Goal: Transaction & Acquisition: Subscribe to service/newsletter

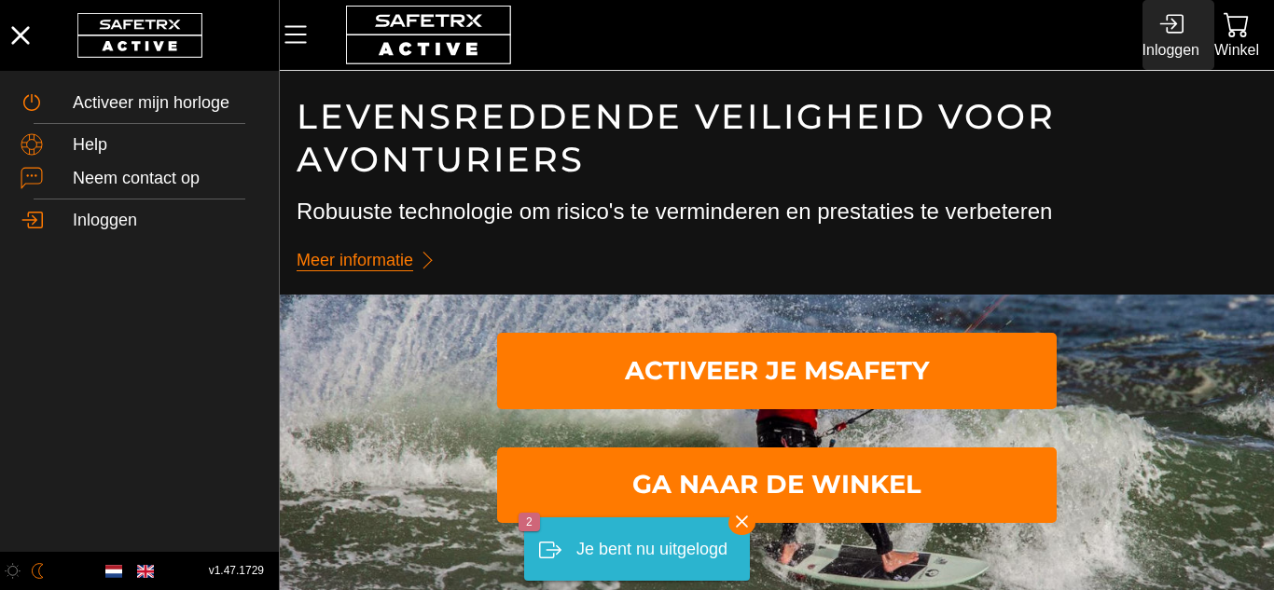
click at [1165, 32] on icon at bounding box center [1174, 24] width 18 height 20
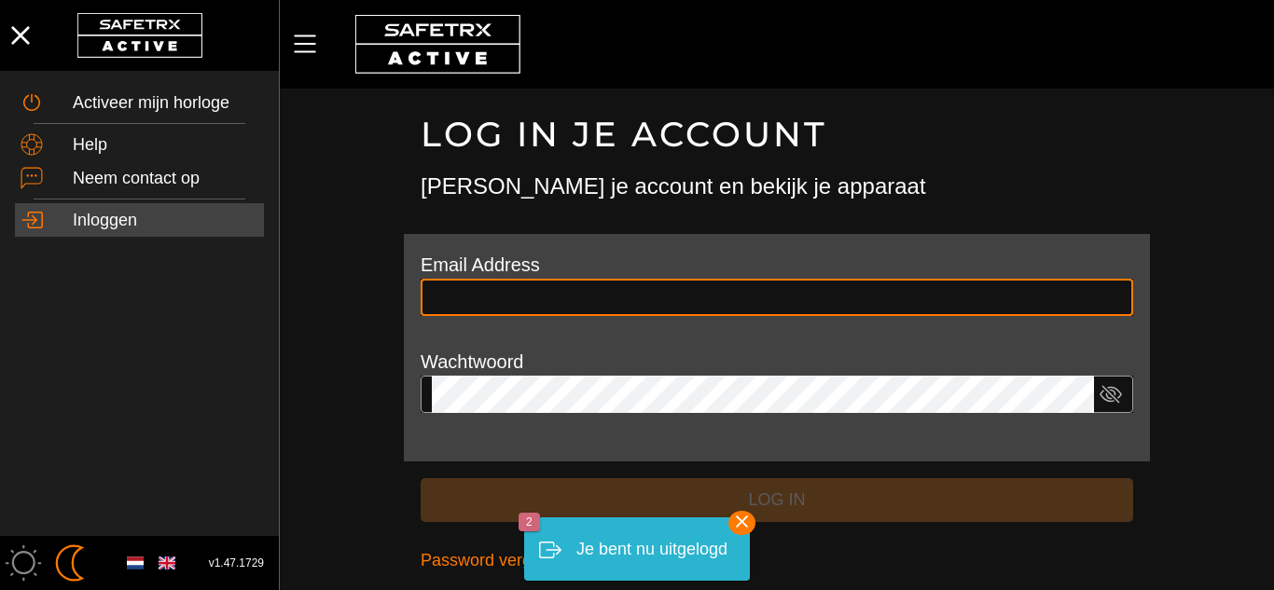
type input "**********"
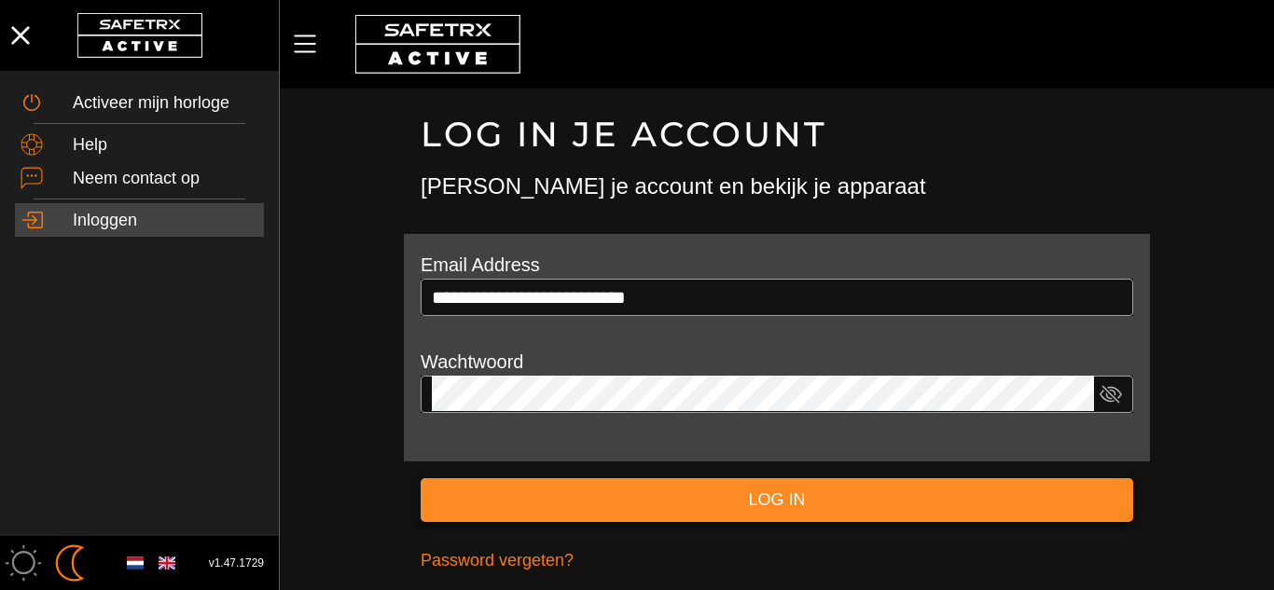
click at [765, 498] on span "Log in" at bounding box center [776, 500] width 683 height 29
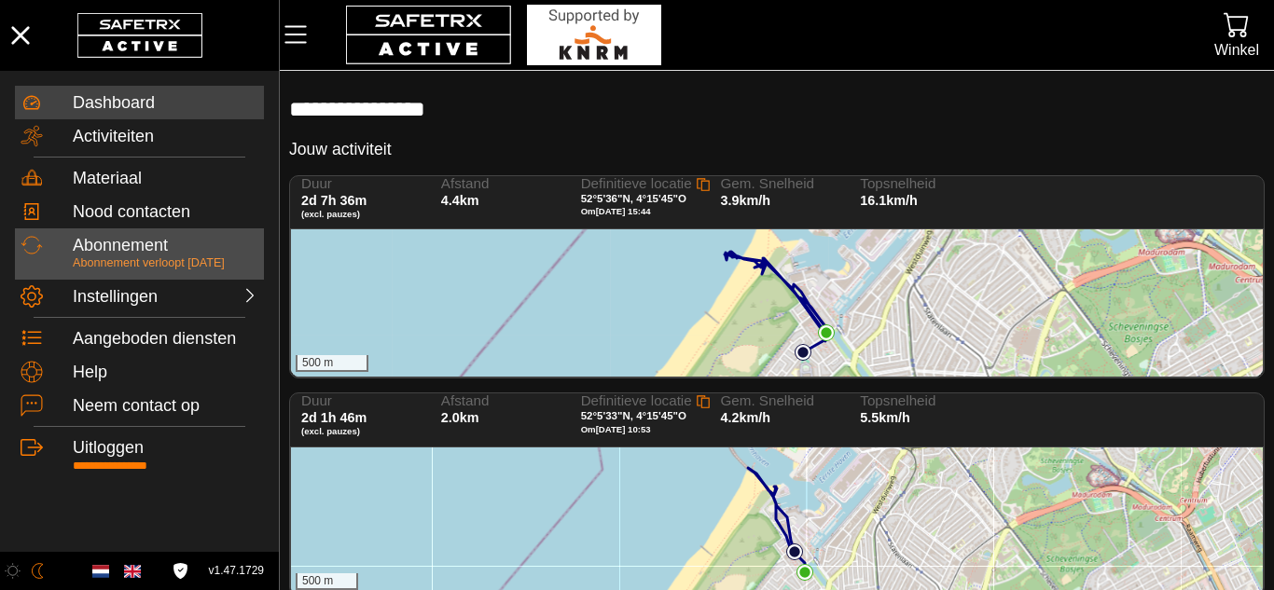
click at [214, 255] on p "Abonnement verloopt [DATE]" at bounding box center [166, 263] width 186 height 17
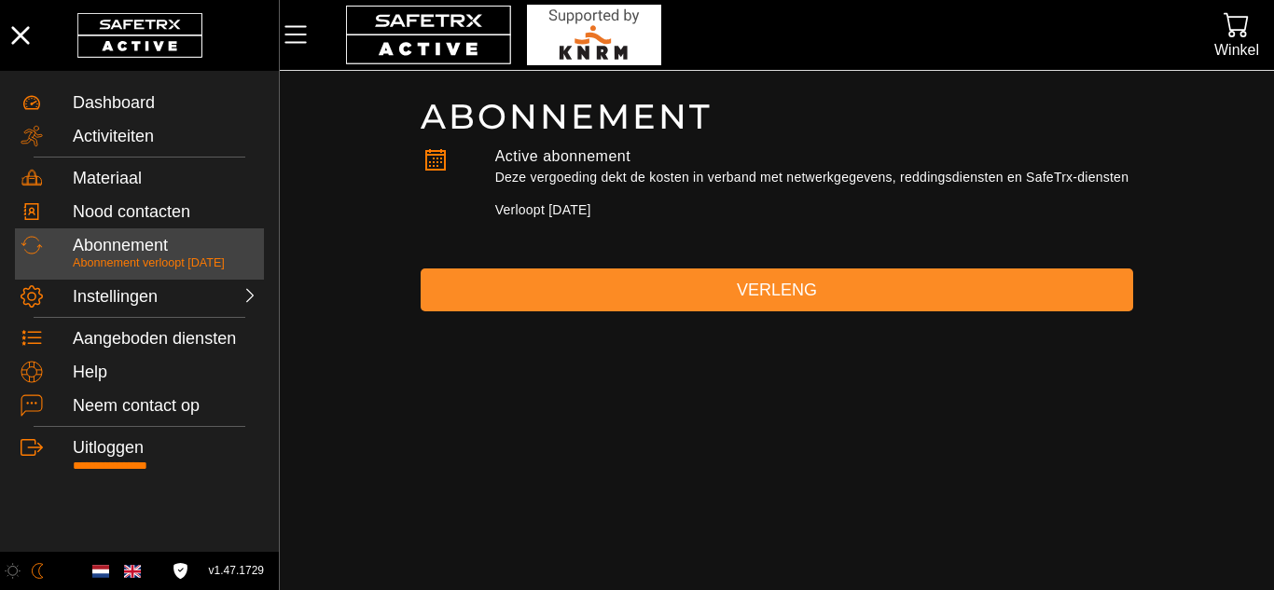
click at [578, 294] on span "Verleng" at bounding box center [776, 290] width 683 height 29
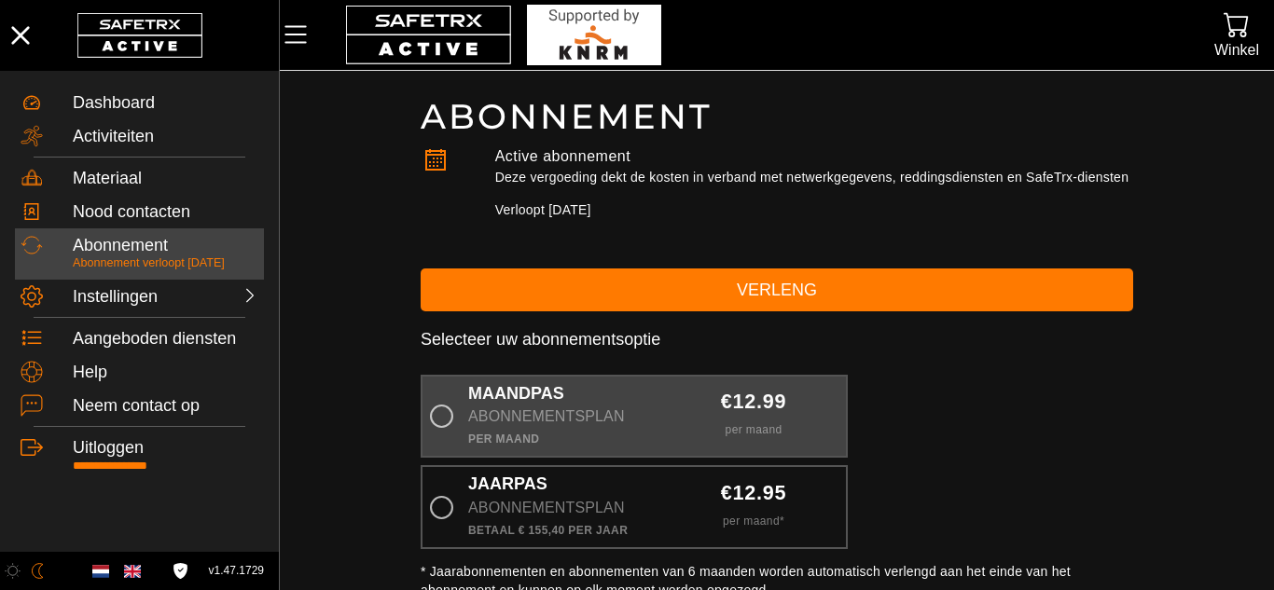
click at [476, 406] on div "Abonnementsplan" at bounding box center [561, 417] width 186 height 26
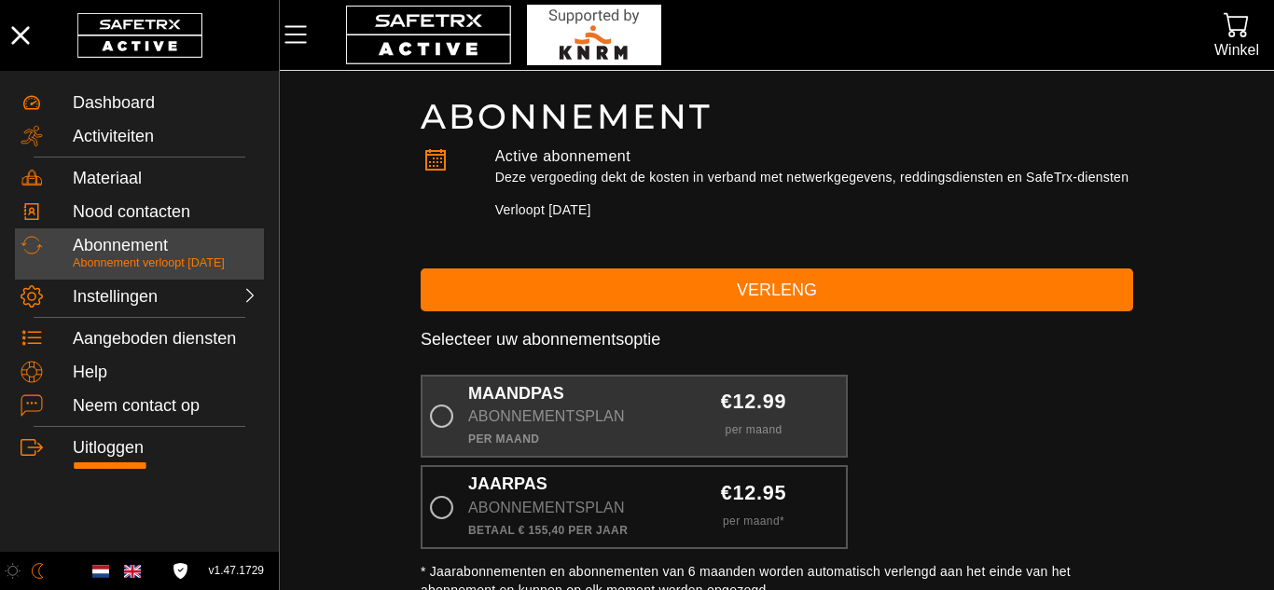
click at [0, 0] on input "Maandpas Abonnementsplan Per maand €12.99 per maand" at bounding box center [0, 0] width 0 height 0
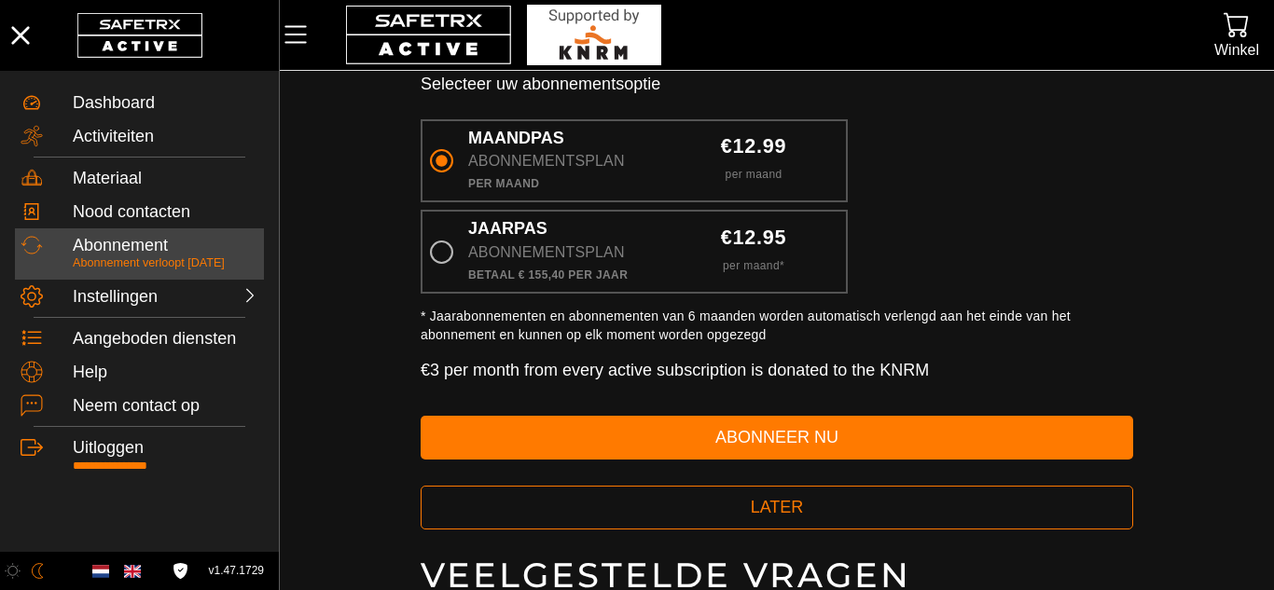
scroll to position [261, 0]
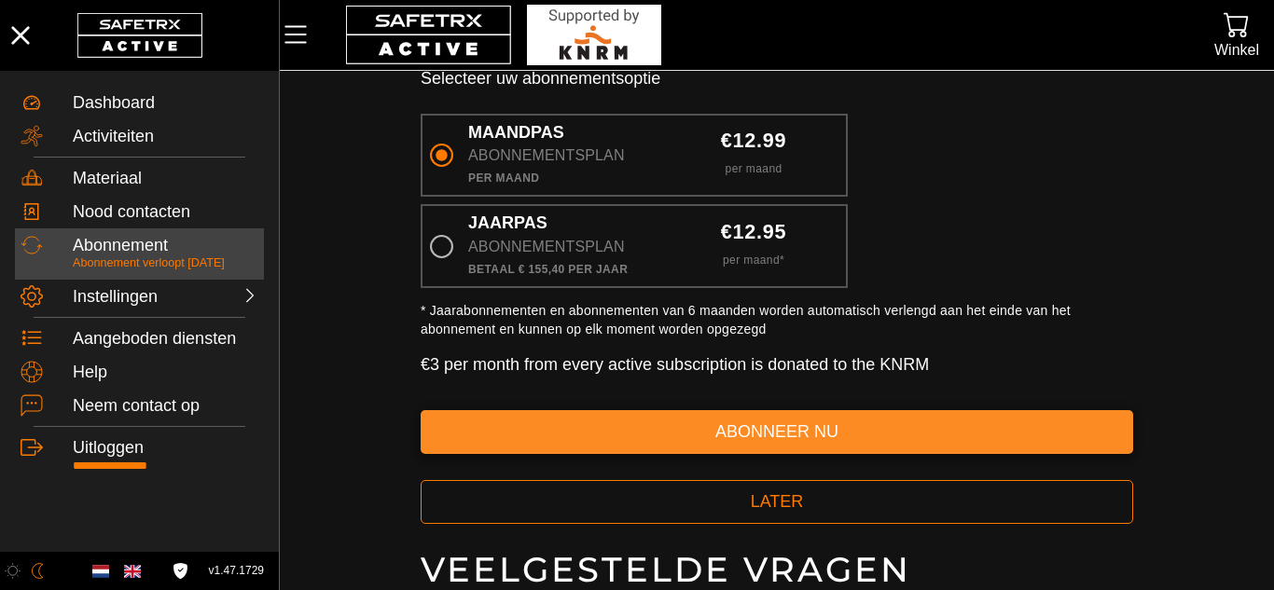
click at [876, 445] on span "abonneer nu" at bounding box center [776, 432] width 683 height 29
